Goal: Navigation & Orientation: Find specific page/section

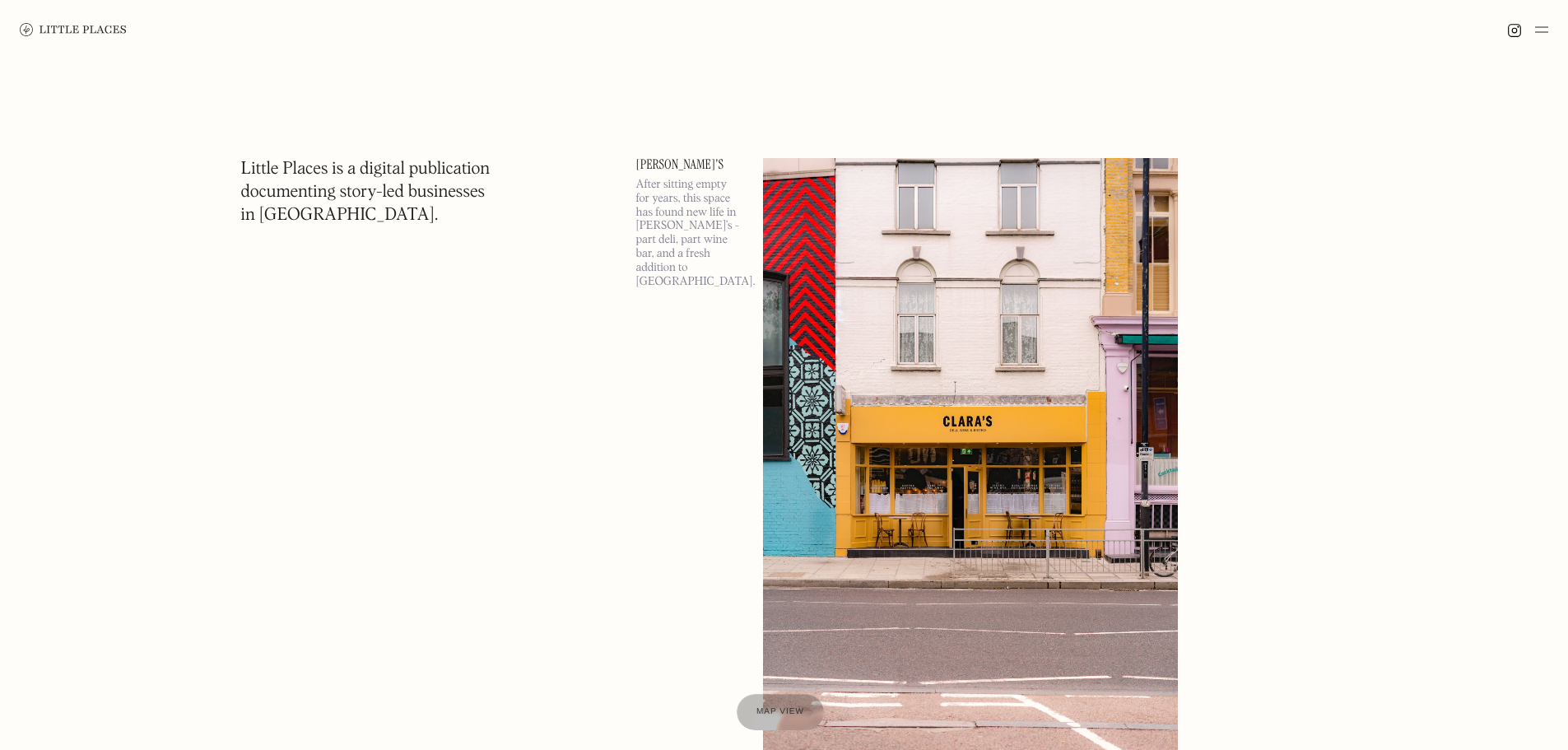
click at [916, 429] on img at bounding box center [971, 458] width 415 height 600
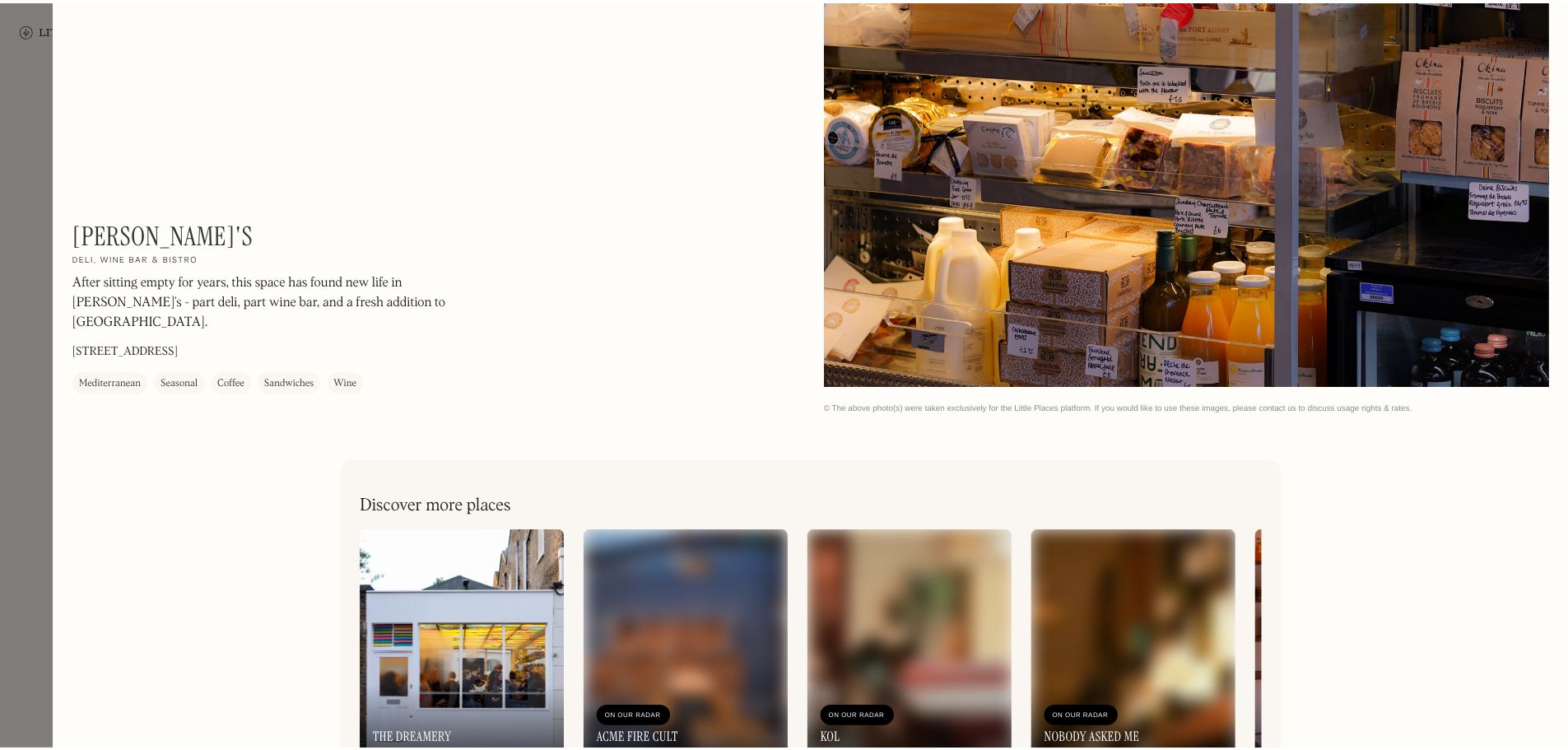
scroll to position [4313, 0]
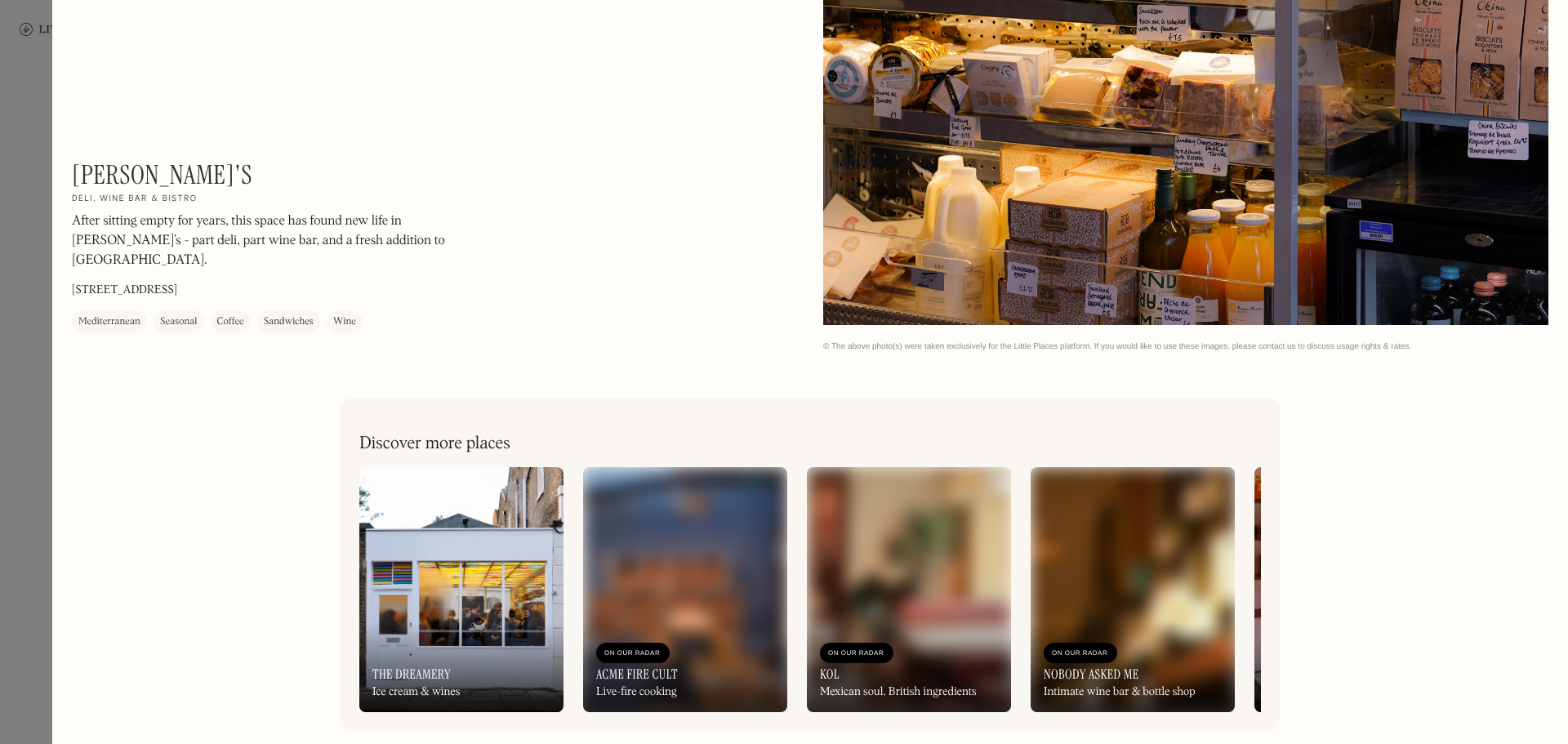
click at [33, 120] on div at bounding box center [784, 372] width 1568 height 744
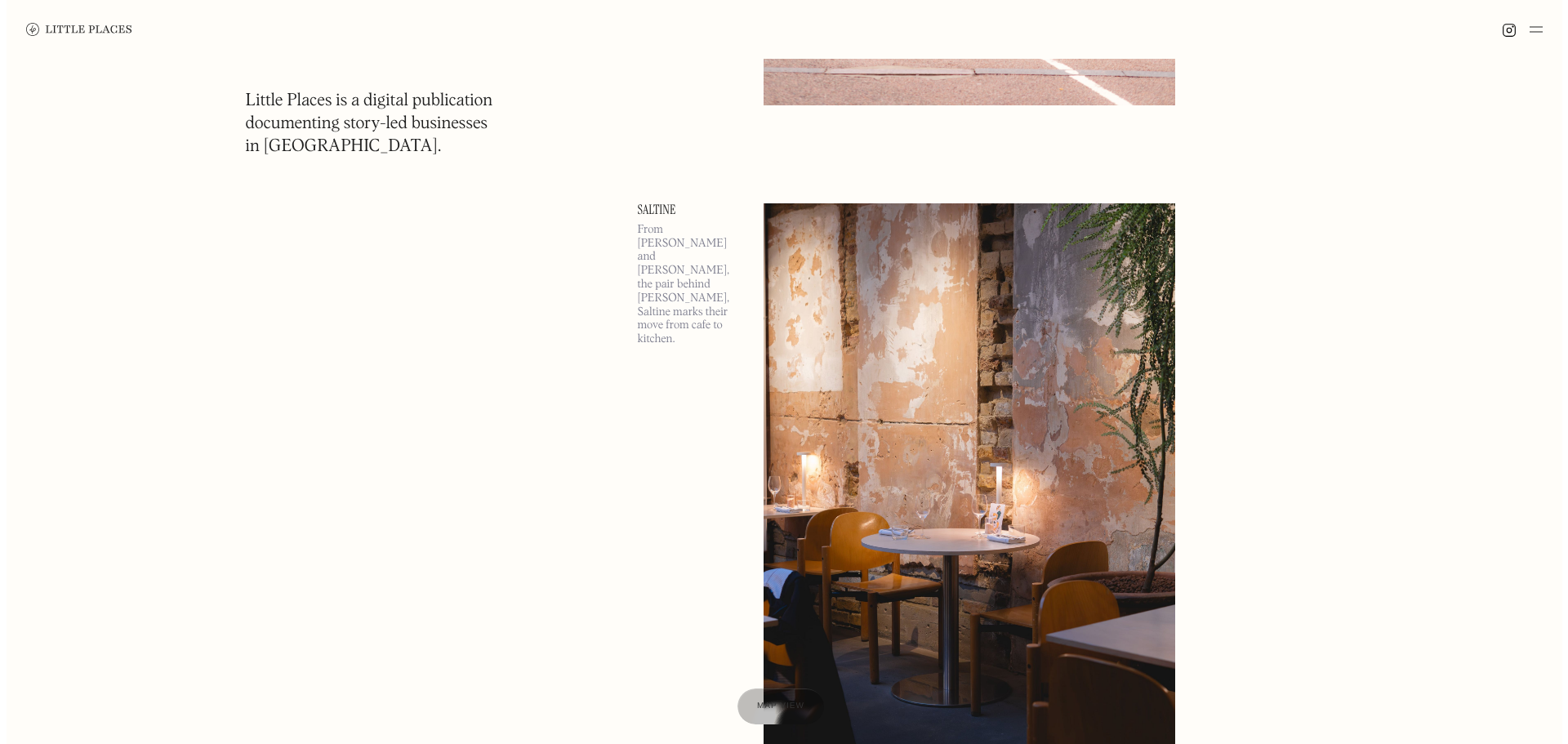
scroll to position [653, 0]
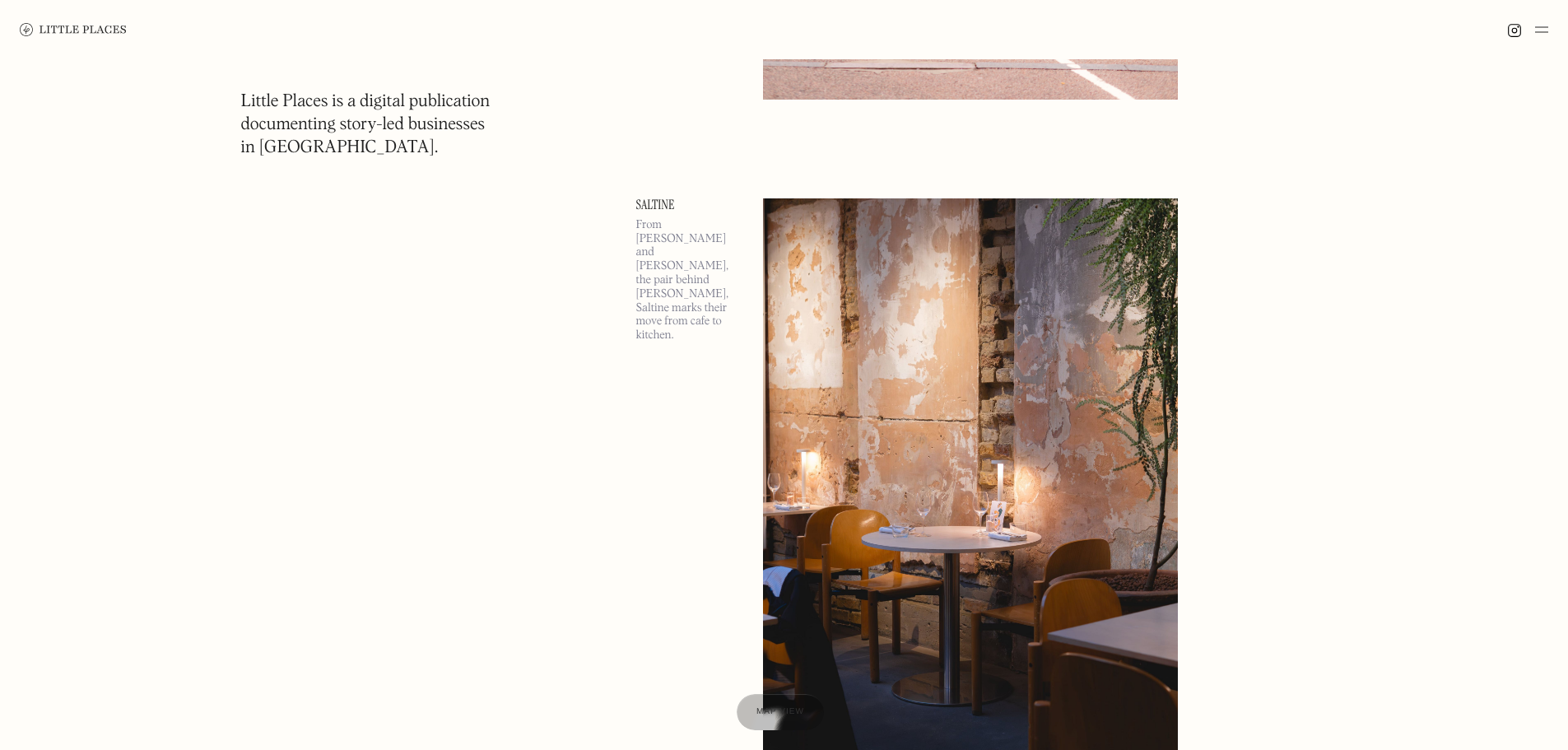
click at [994, 406] on img at bounding box center [971, 498] width 415 height 600
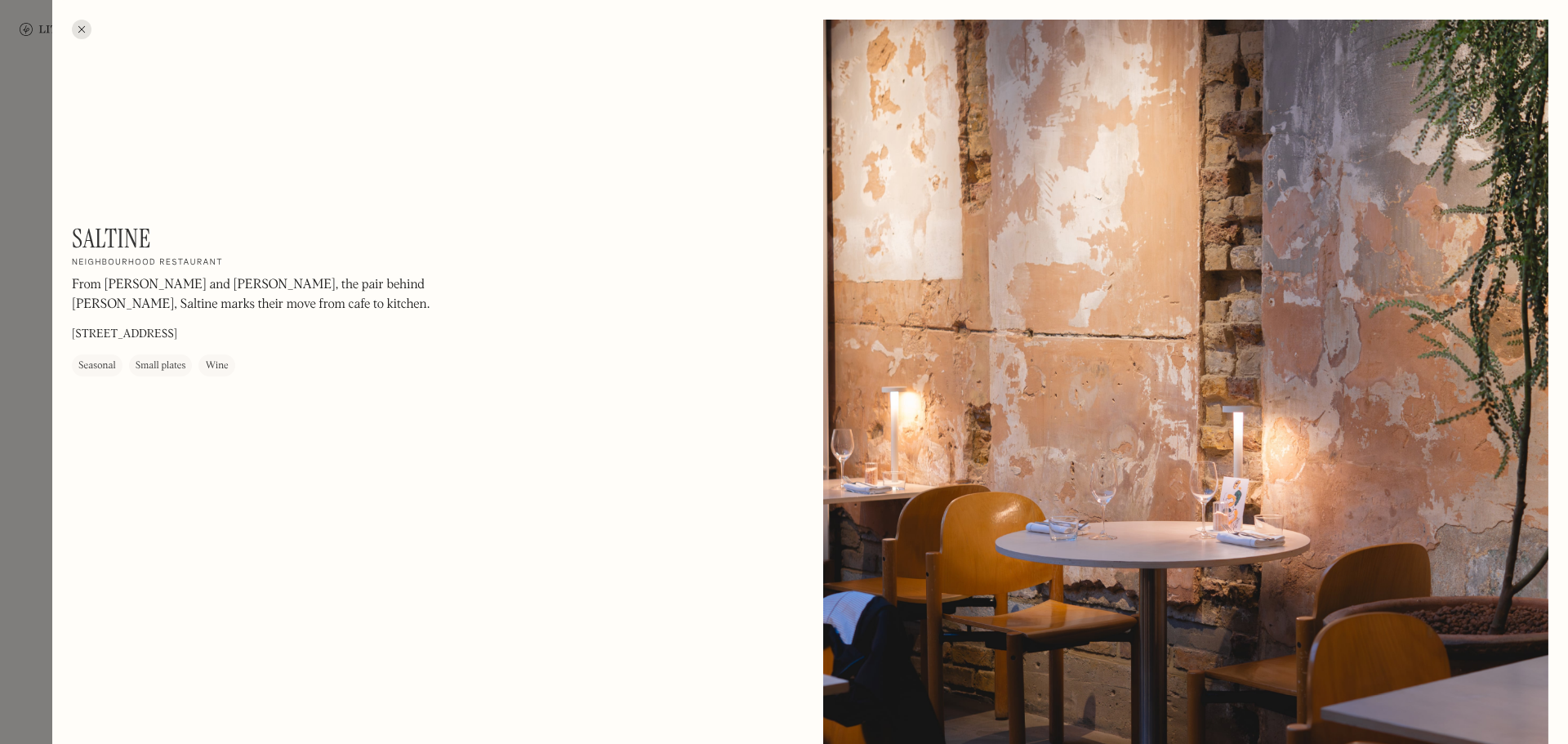
click at [26, 436] on div at bounding box center [784, 372] width 1568 height 744
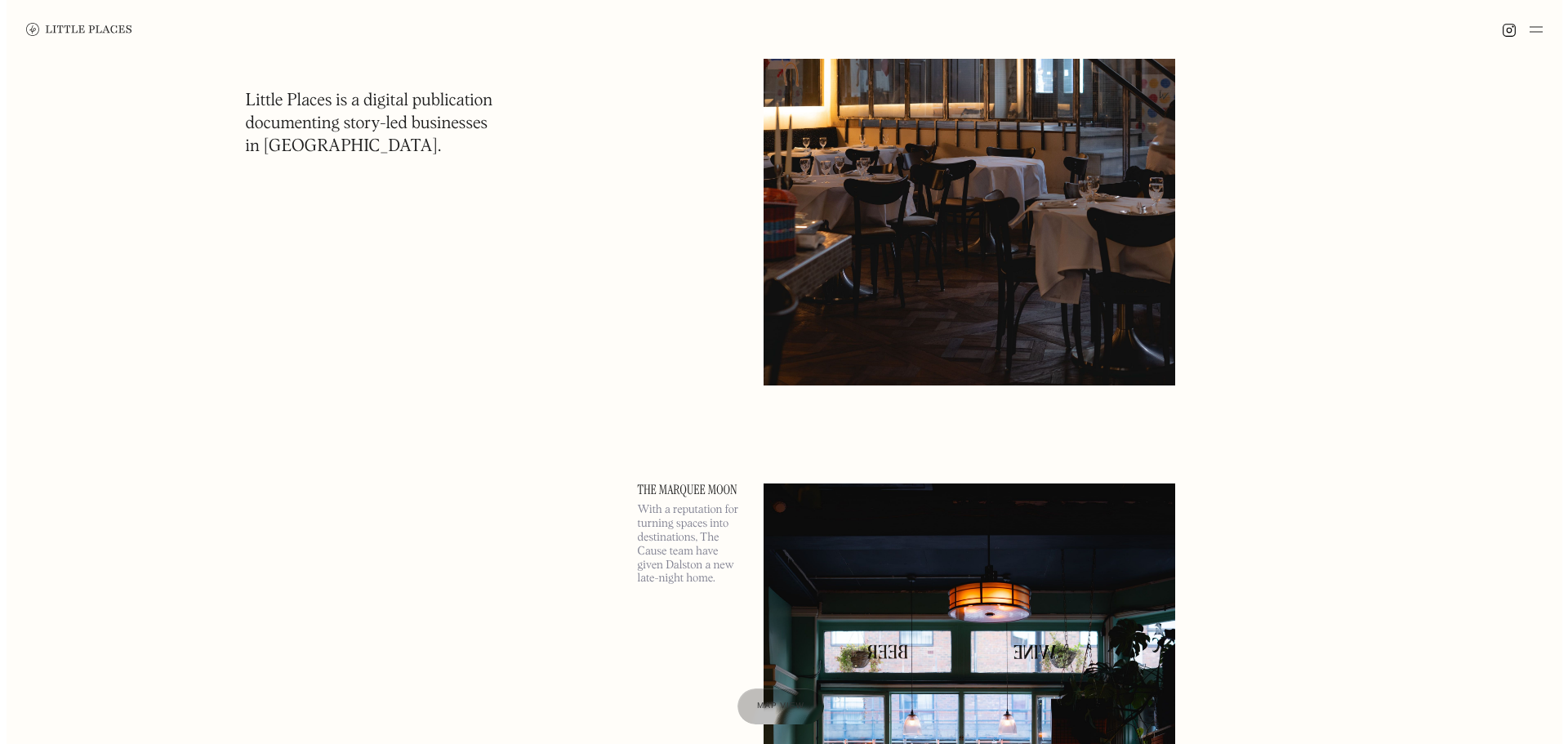
scroll to position [1715, 0]
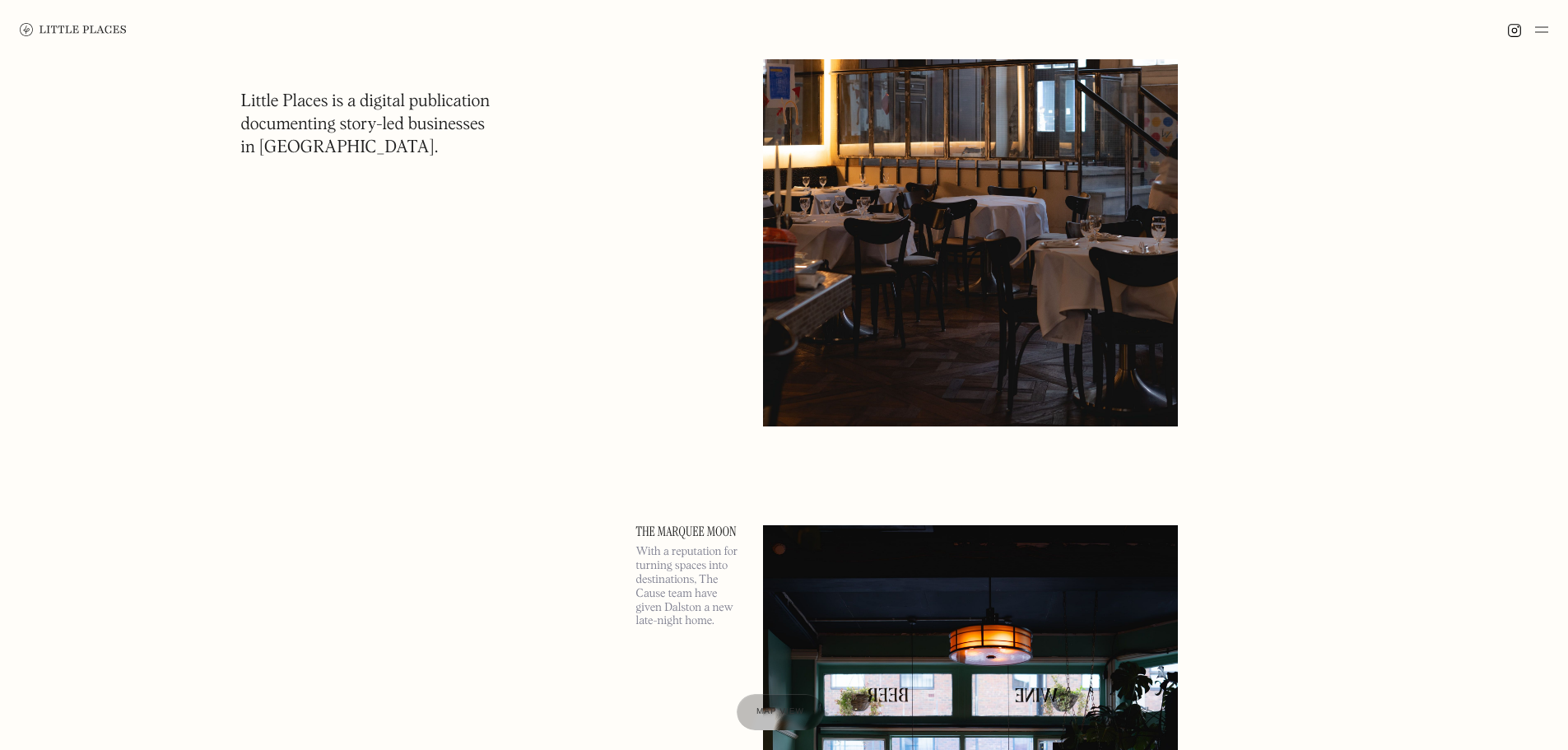
click at [968, 310] on img at bounding box center [971, 126] width 415 height 600
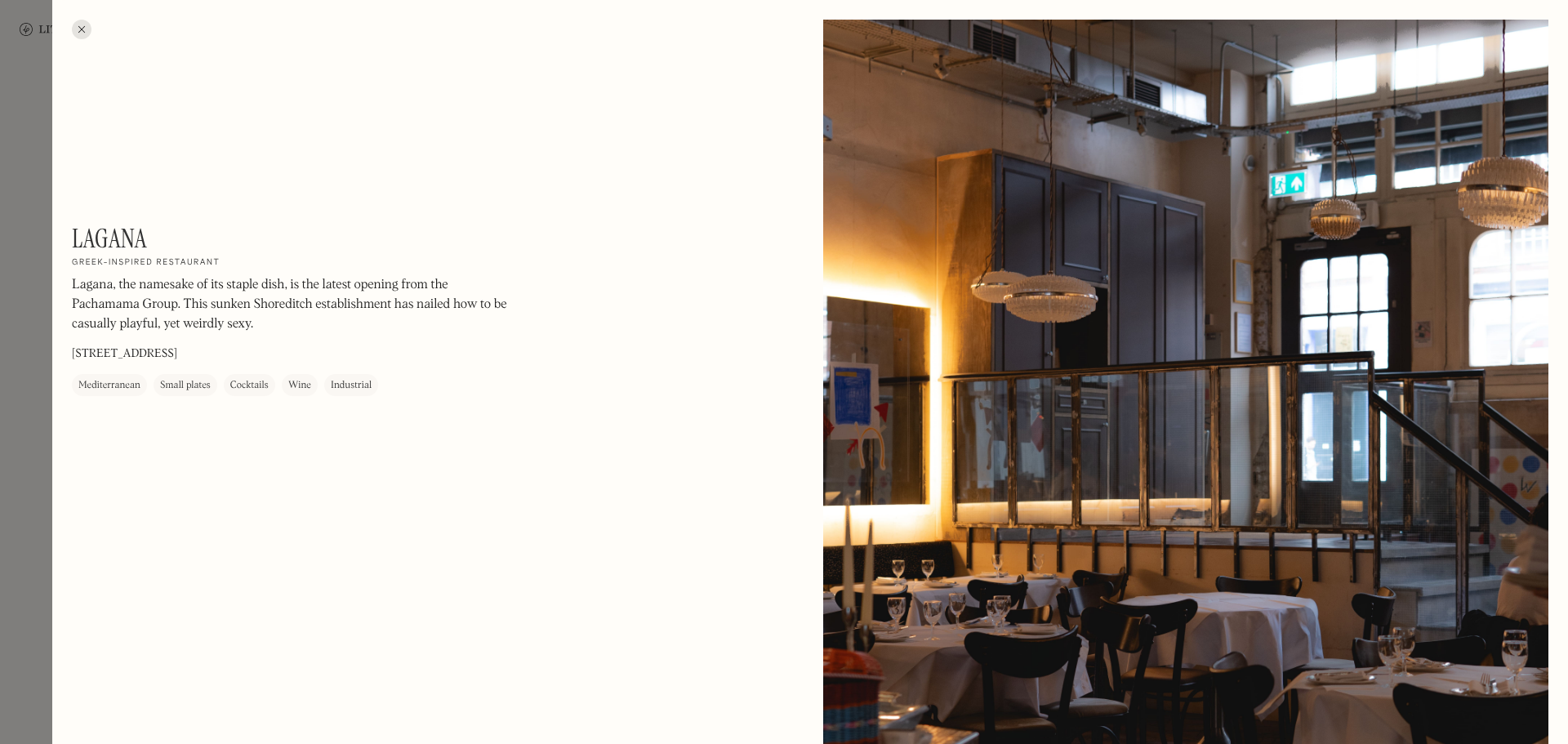
drag, startPoint x: 243, startPoint y: 347, endPoint x: 188, endPoint y: 346, distance: 55.0
click at [188, 346] on div "[PERSON_NAME] On Our Radar Greek-inspired restaurant [PERSON_NAME], the namesak…" at bounding box center [293, 310] width 441 height 174
